Goal: Information Seeking & Learning: Learn about a topic

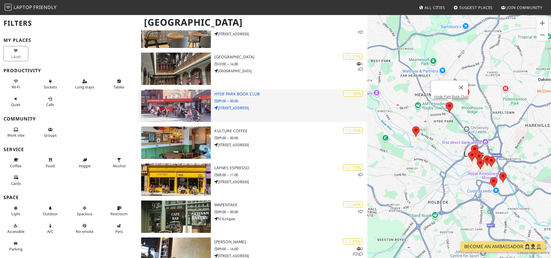
scroll to position [145, 0]
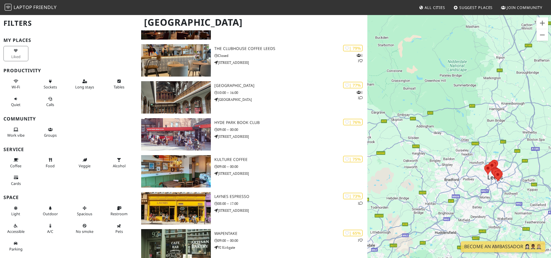
click at [513, 170] on div at bounding box center [459, 143] width 184 height 258
click at [514, 170] on div at bounding box center [459, 143] width 184 height 258
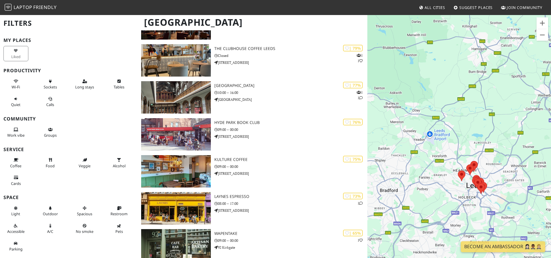
click at [514, 170] on div at bounding box center [459, 143] width 184 height 258
click at [514, 169] on div at bounding box center [459, 143] width 184 height 258
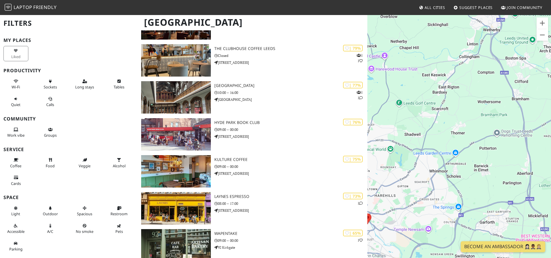
drag, startPoint x: 509, startPoint y: 182, endPoint x: 423, endPoint y: 191, distance: 86.6
click at [423, 191] on div at bounding box center [459, 143] width 184 height 258
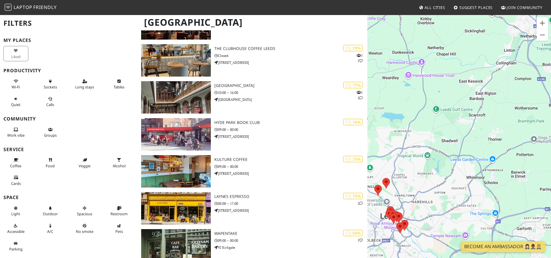
drag, startPoint x: 471, startPoint y: 187, endPoint x: 397, endPoint y: 205, distance: 77.0
click at [397, 205] on div at bounding box center [459, 143] width 184 height 258
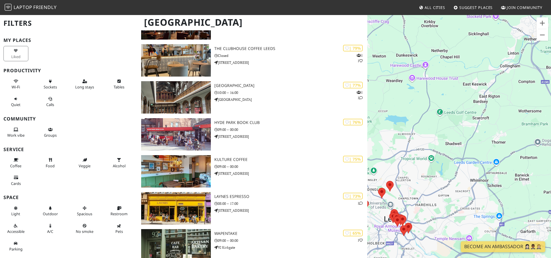
drag, startPoint x: 485, startPoint y: 202, endPoint x: 458, endPoint y: 193, distance: 28.6
click at [478, 205] on div at bounding box center [459, 143] width 184 height 258
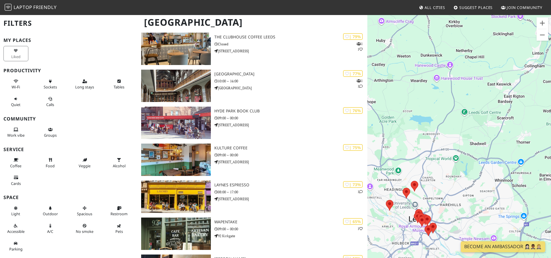
scroll to position [12, 0]
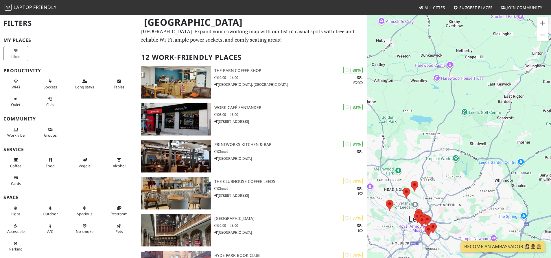
click at [439, 6] on span "All Cities" at bounding box center [434, 7] width 21 height 5
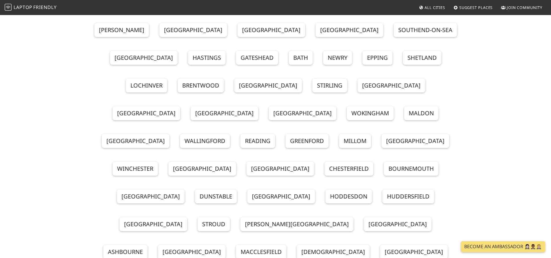
scroll to position [145, 0]
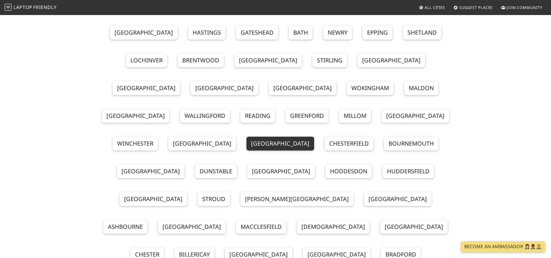
click at [272, 137] on link "[GEOGRAPHIC_DATA]" at bounding box center [280, 144] width 68 height 14
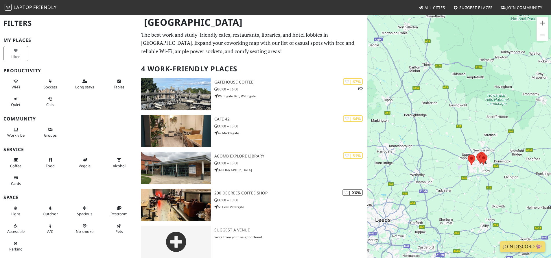
click at [478, 9] on span "Suggest Places" at bounding box center [476, 7] width 34 height 5
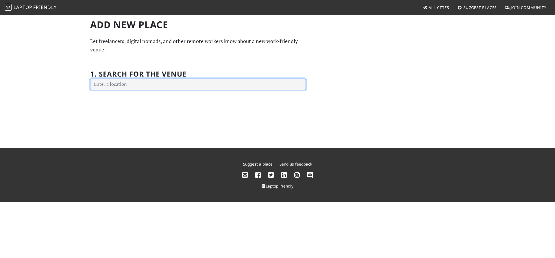
click at [138, 83] on input "text" at bounding box center [198, 85] width 216 height 12
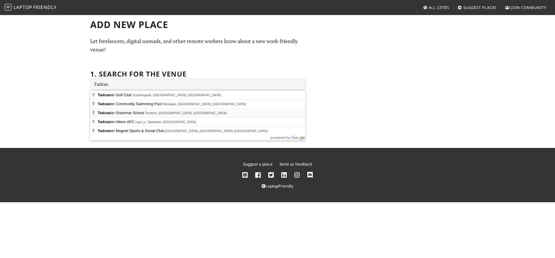
type input "Tadcaster Grammar School, Toulston, Tadcaster, UK"
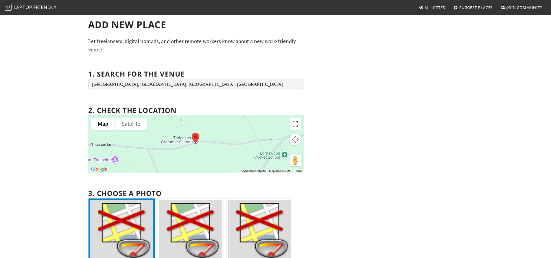
click at [435, 8] on span "All Cities" at bounding box center [434, 7] width 21 height 5
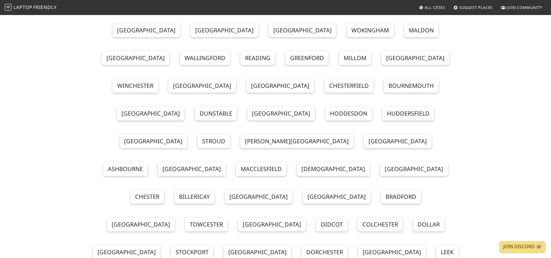
scroll to position [173, 0]
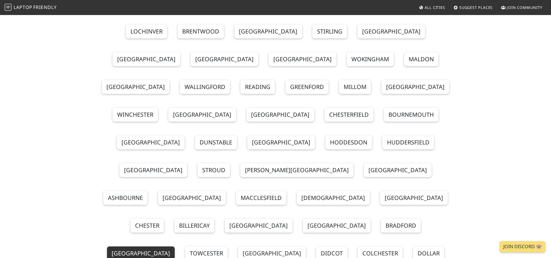
click at [175, 247] on link "Liverpool" at bounding box center [141, 254] width 68 height 14
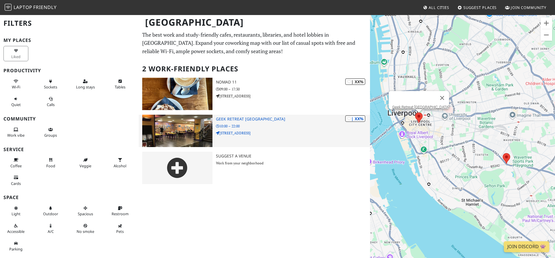
click at [261, 121] on h3 "Geek Retreat [GEOGRAPHIC_DATA]" at bounding box center [293, 119] width 154 height 5
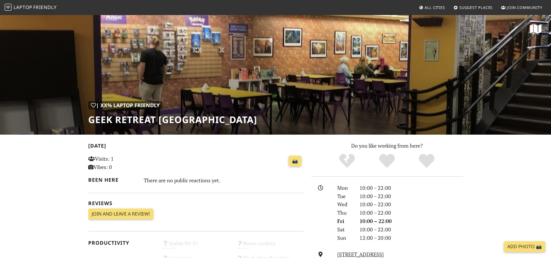
click at [22, 8] on span "Laptop" at bounding box center [23, 7] width 19 height 6
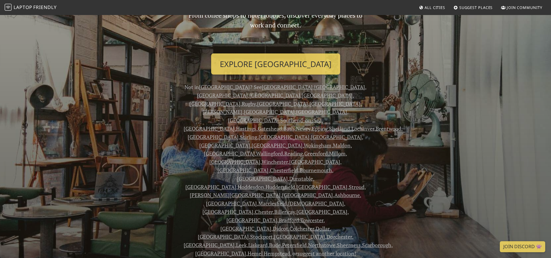
scroll to position [87, 0]
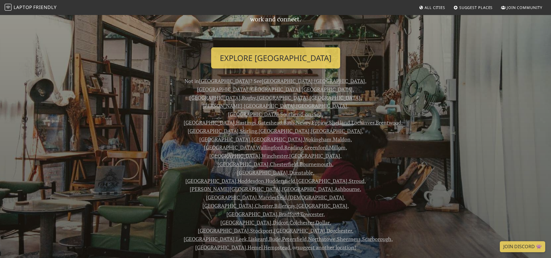
click at [279, 211] on link "Bradford" at bounding box center [289, 214] width 20 height 7
